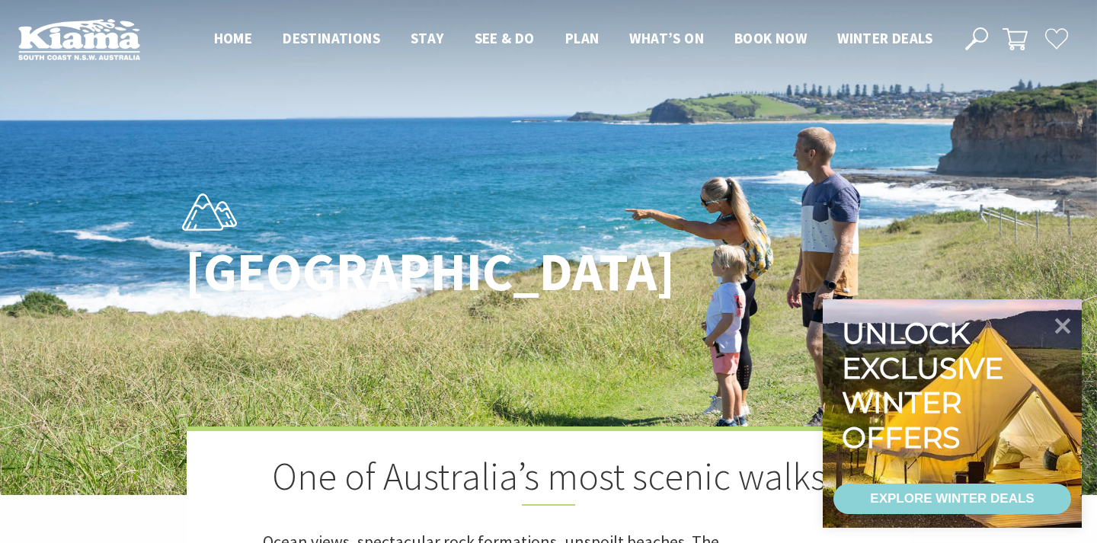
scroll to position [465, 1093]
click at [1068, 320] on icon at bounding box center [1063, 325] width 18 height 18
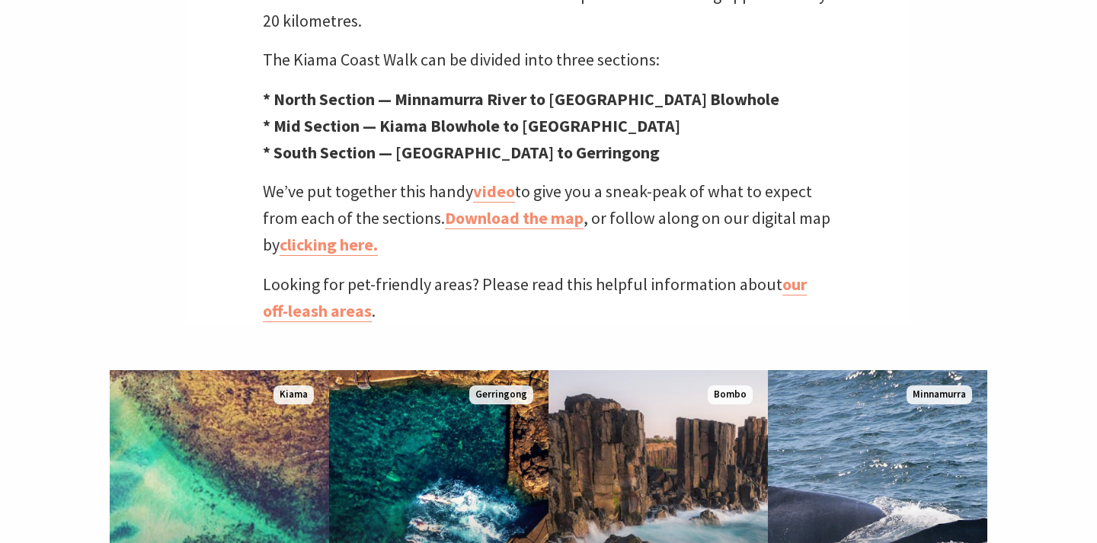
scroll to position [679, 0]
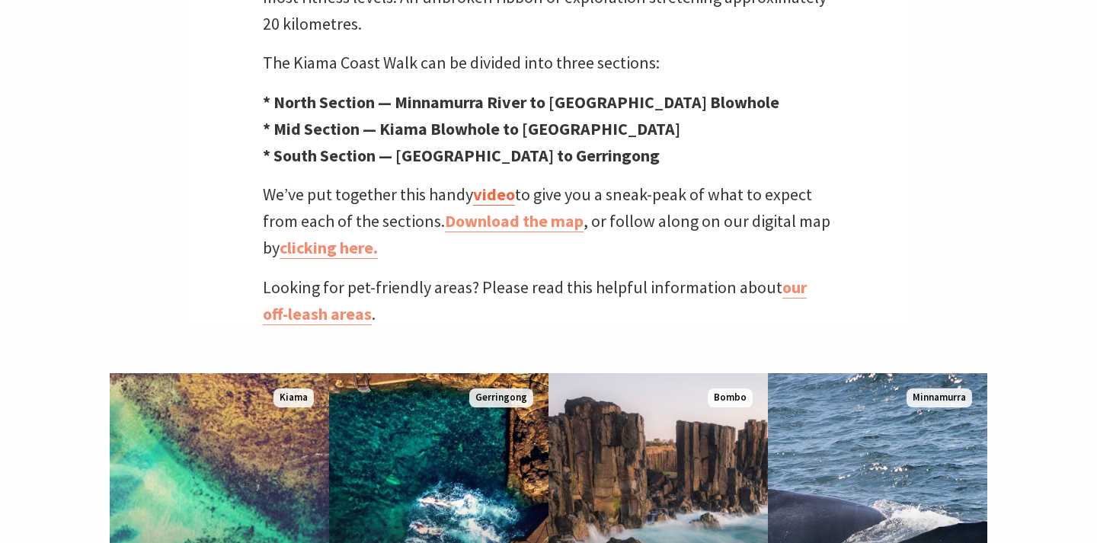
click at [484, 184] on link "video" at bounding box center [494, 195] width 42 height 22
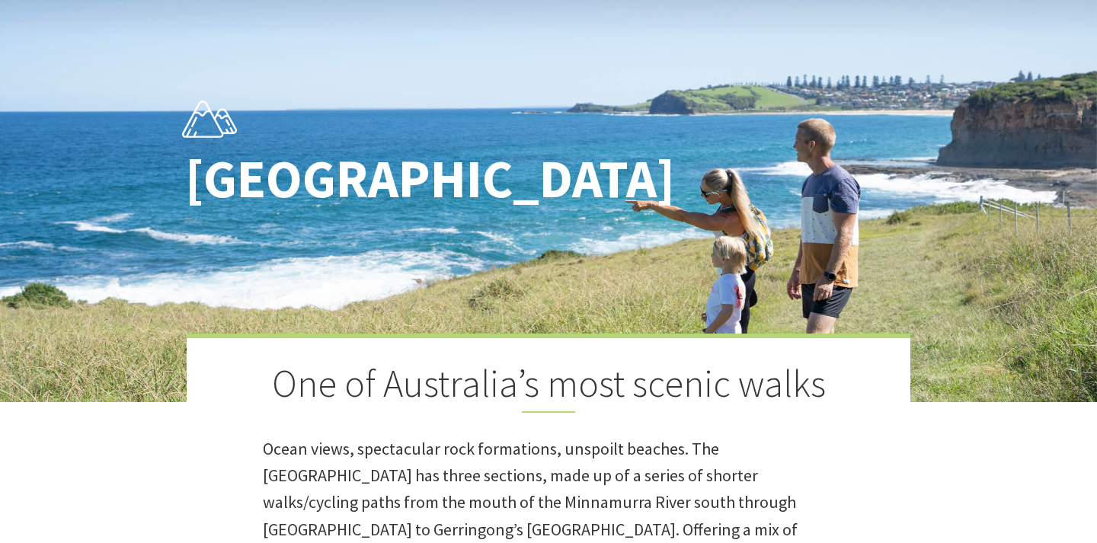
scroll to position [0, 0]
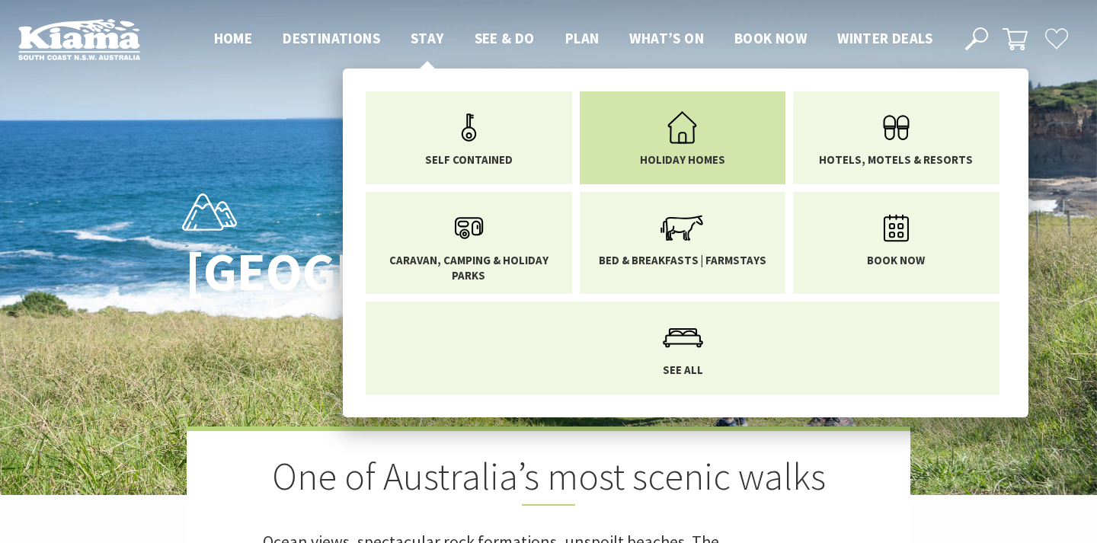
click at [667, 133] on icon "Main Menu" at bounding box center [682, 128] width 50 height 50
